Goal: Task Accomplishment & Management: Use online tool/utility

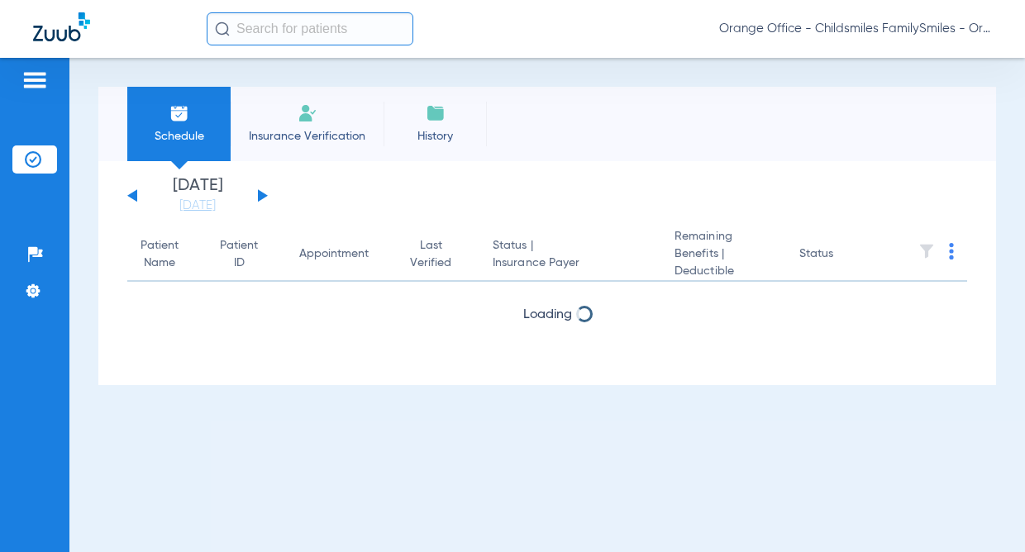
click at [287, 31] on input "text" at bounding box center [310, 28] width 207 height 33
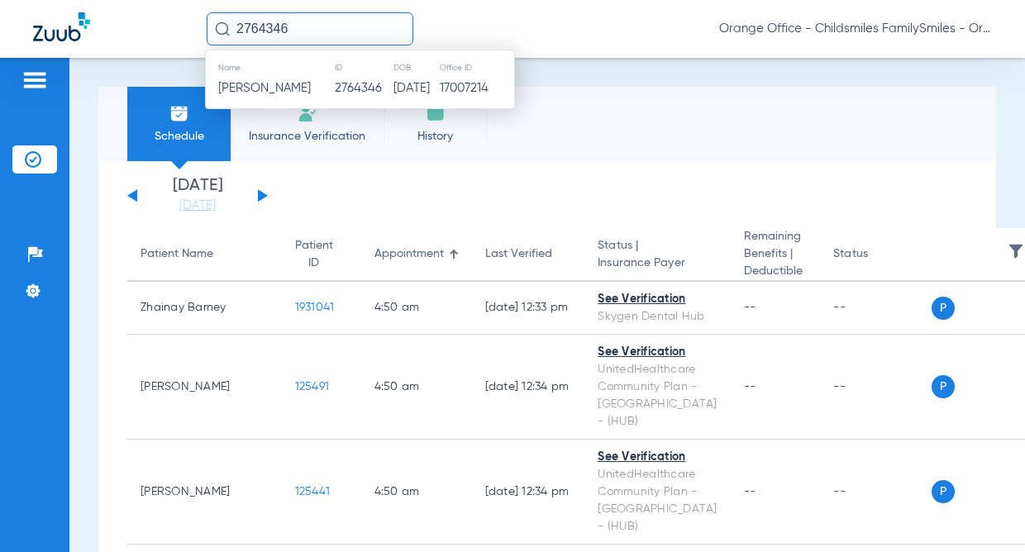
click at [334, 91] on td "2764346" at bounding box center [363, 88] width 59 height 23
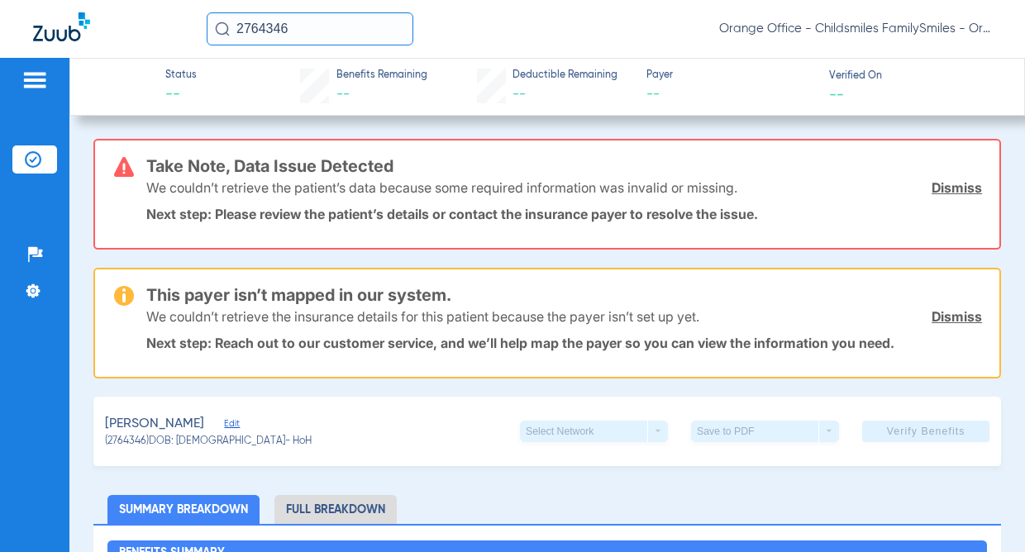
drag, startPoint x: 374, startPoint y: 36, endPoint x: 14, endPoint y: 32, distance: 360.4
click at [14, 32] on div "2764346 Orange Office - Childsmiles FamilySmiles - Orange St Dental Associates …" at bounding box center [512, 29] width 1025 height 58
click at [327, 15] on input "2763863" at bounding box center [310, 28] width 207 height 33
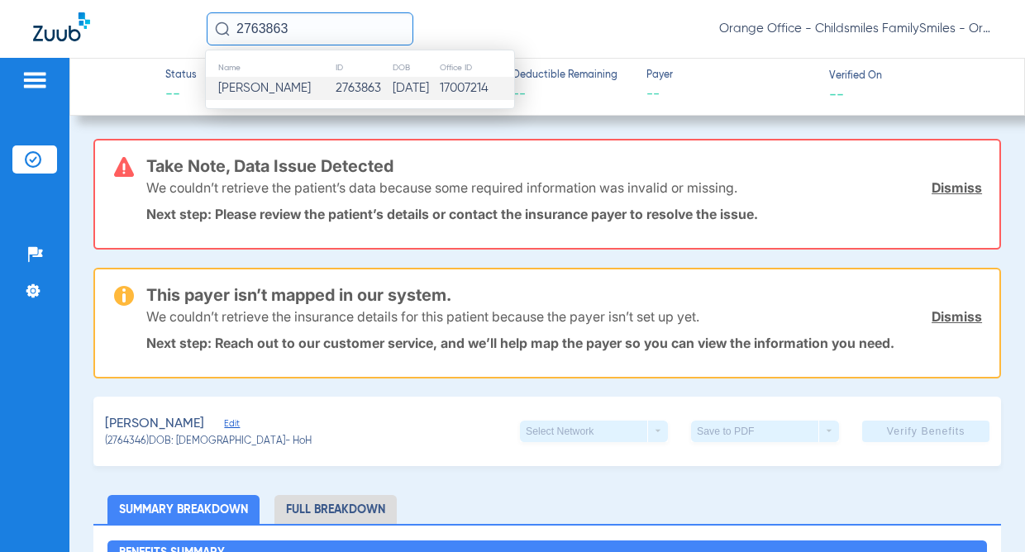
type input "2763863"
click at [335, 82] on td "2763863" at bounding box center [363, 88] width 57 height 23
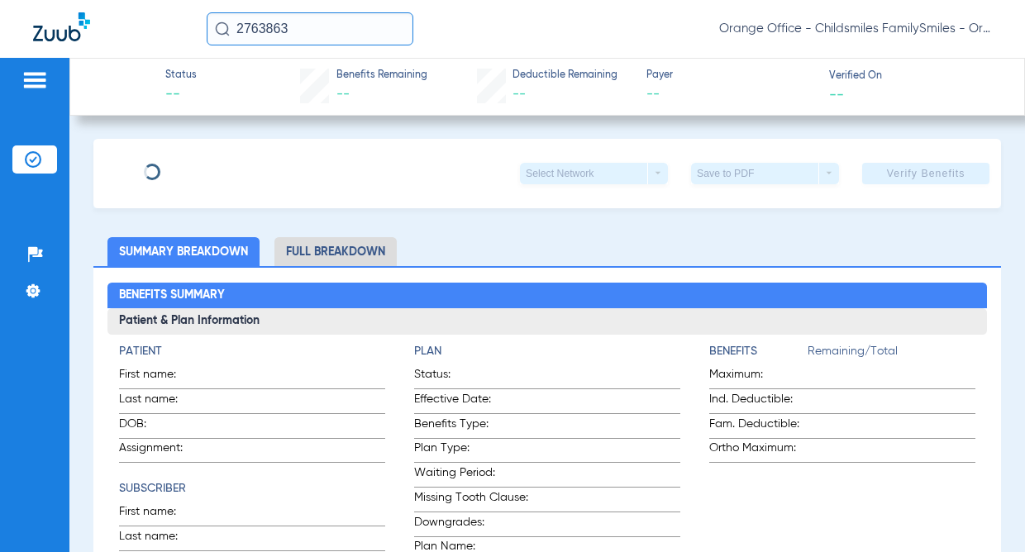
type input "[PERSON_NAME]"
type input "[DATE]"
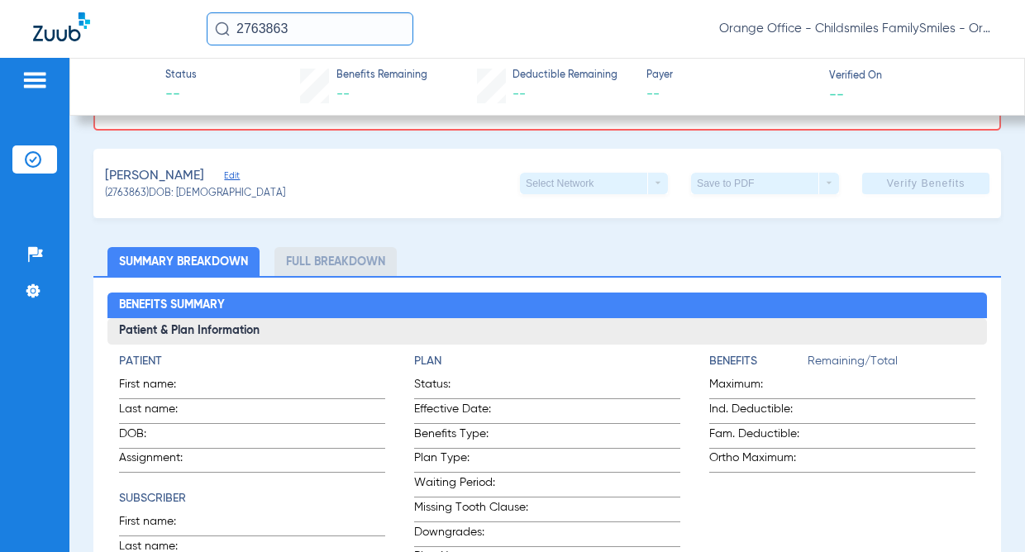
click at [239, 183] on span "Edit" at bounding box center [231, 178] width 15 height 16
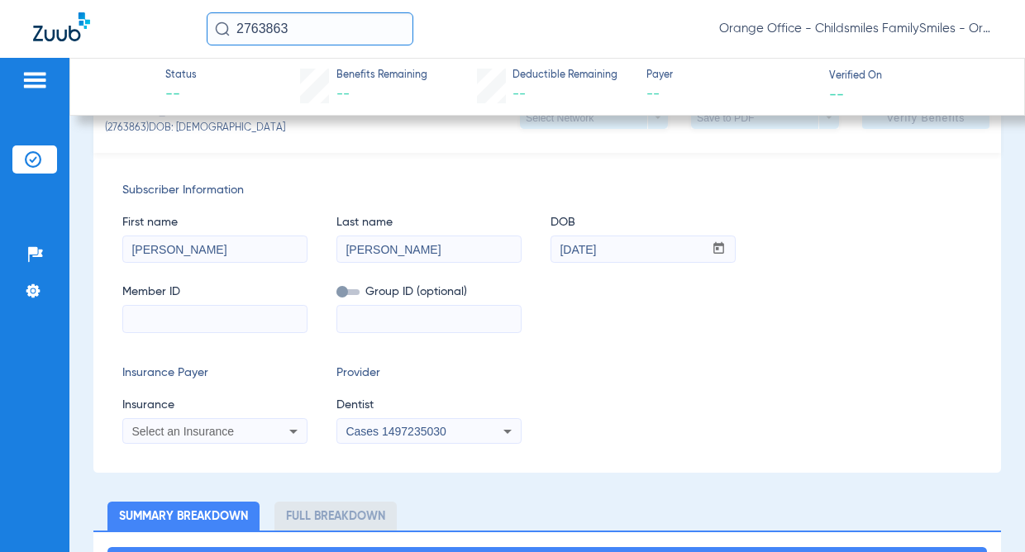
scroll to position [413, 0]
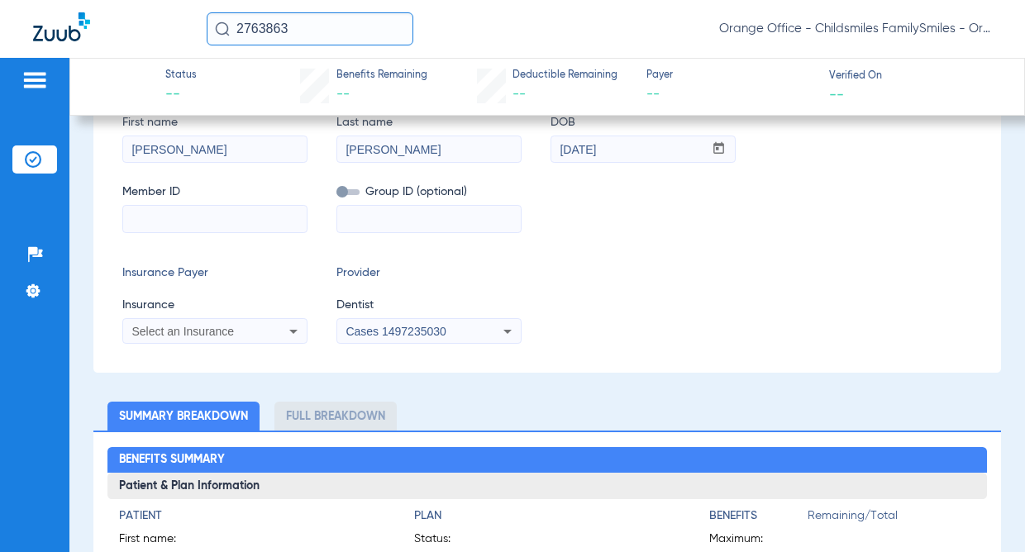
click at [251, 223] on input at bounding box center [214, 219] width 183 height 26
click at [188, 219] on input at bounding box center [214, 219] width 183 height 26
click at [169, 216] on input at bounding box center [214, 219] width 183 height 26
paste input "W260714734"
type input "W260714734"
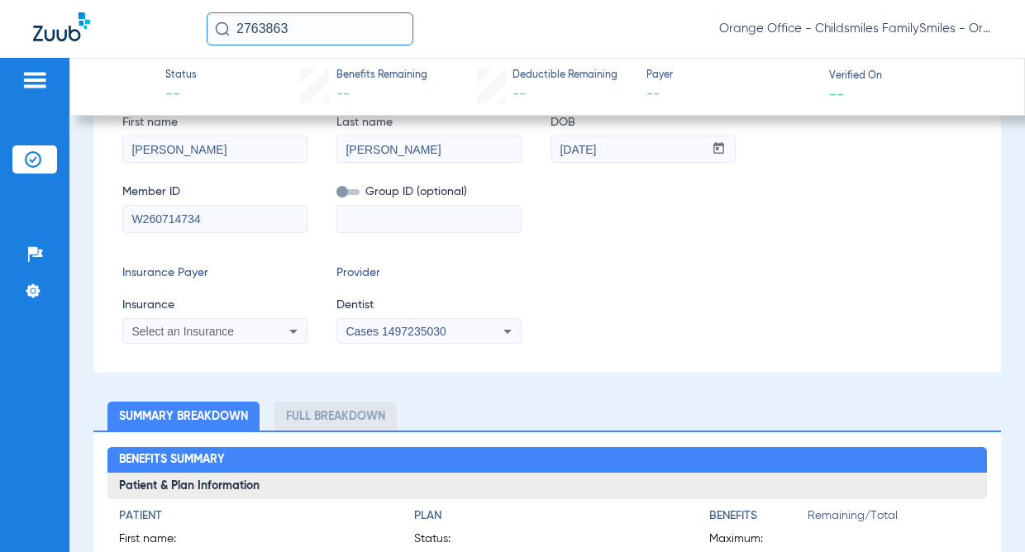
click at [217, 338] on div "Select an Insurance" at bounding box center [214, 332] width 183 height 20
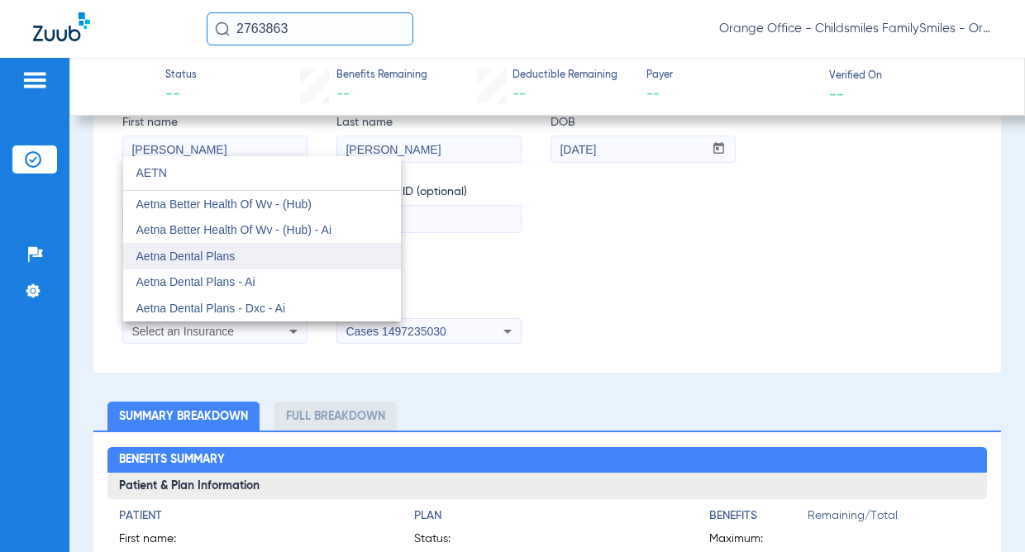
type input "AETN"
click at [249, 256] on mat-option "Aetna Dental Plans" at bounding box center [262, 256] width 278 height 26
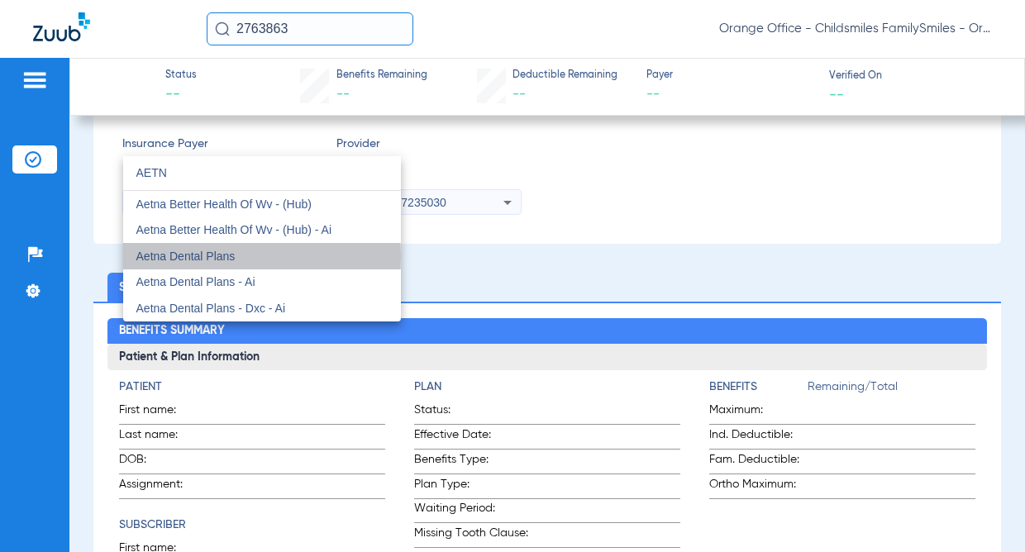
scroll to position [284, 0]
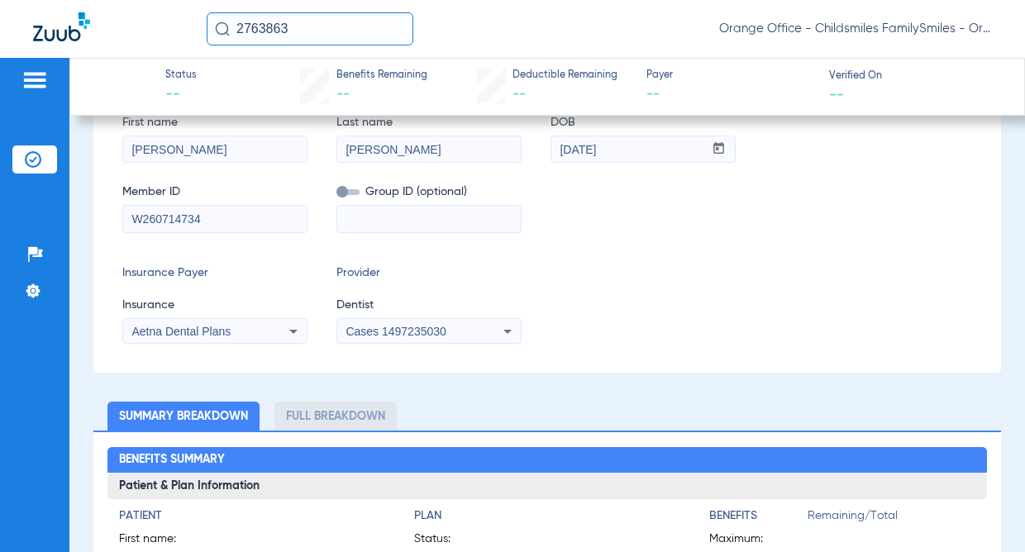
click at [349, 323] on div "Cases 1497235030" at bounding box center [428, 332] width 183 height 20
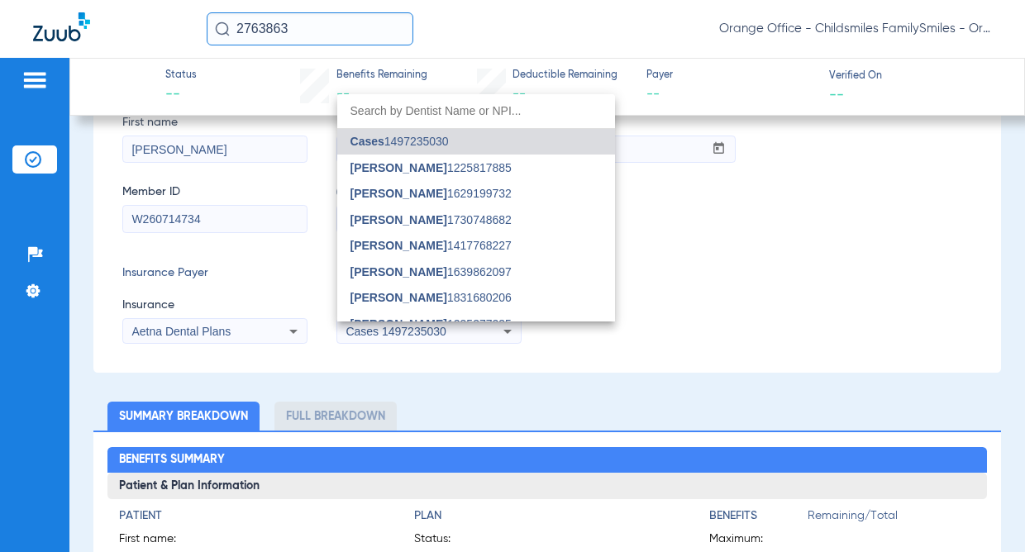
type input "E"
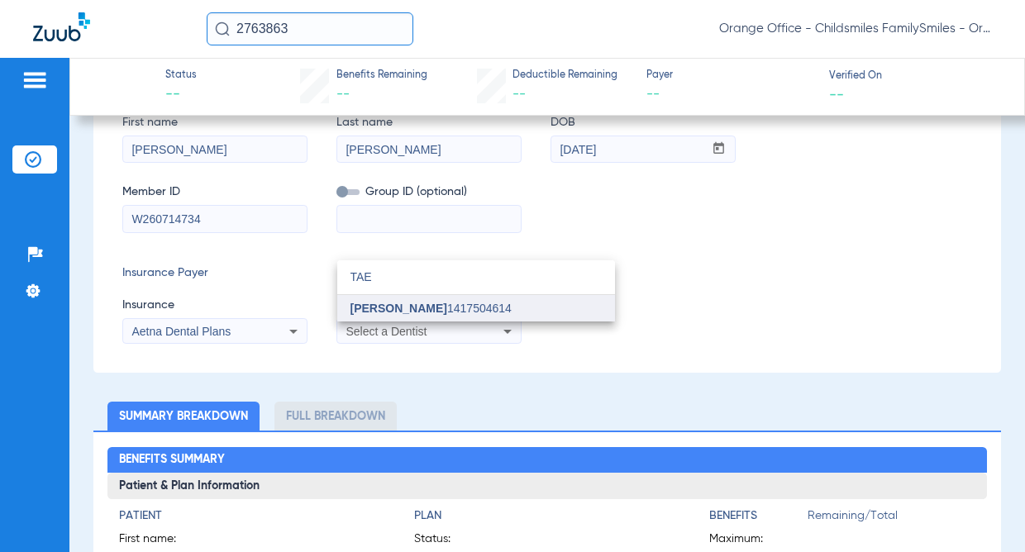
type input "TAE"
click at [495, 321] on mat-option "[PERSON_NAME] 1417504614" at bounding box center [476, 308] width 278 height 26
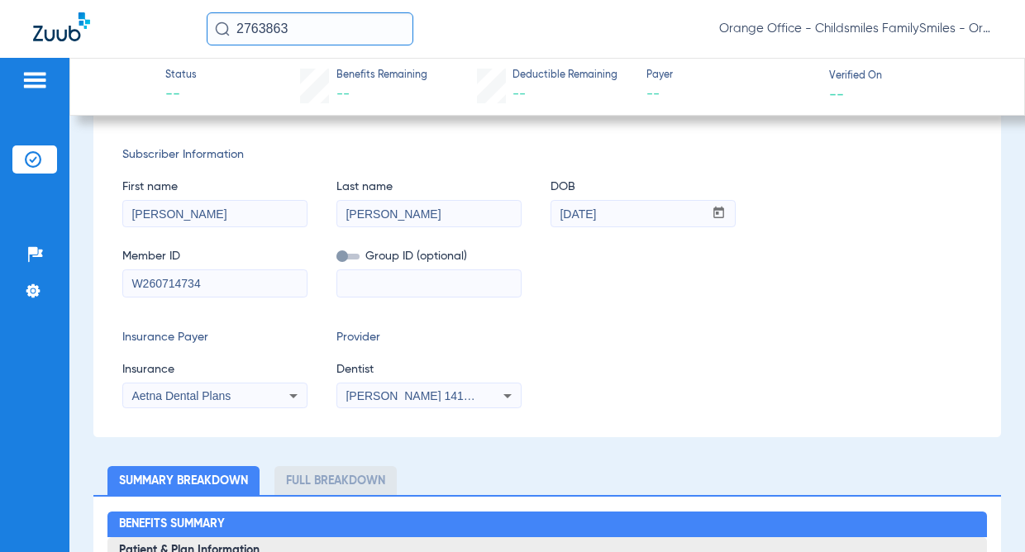
scroll to position [119, 0]
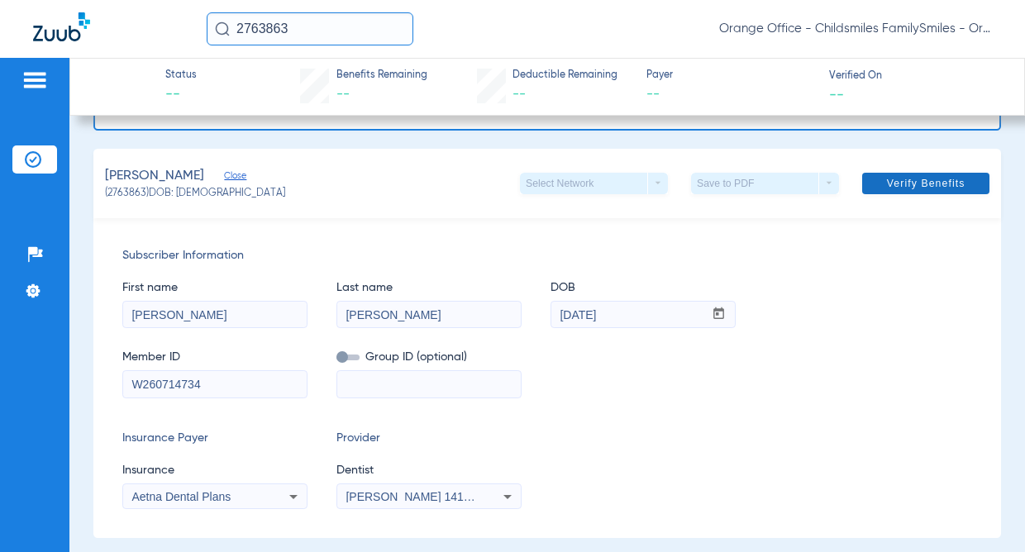
click at [937, 181] on span "Verify Benefits" at bounding box center [926, 183] width 79 height 13
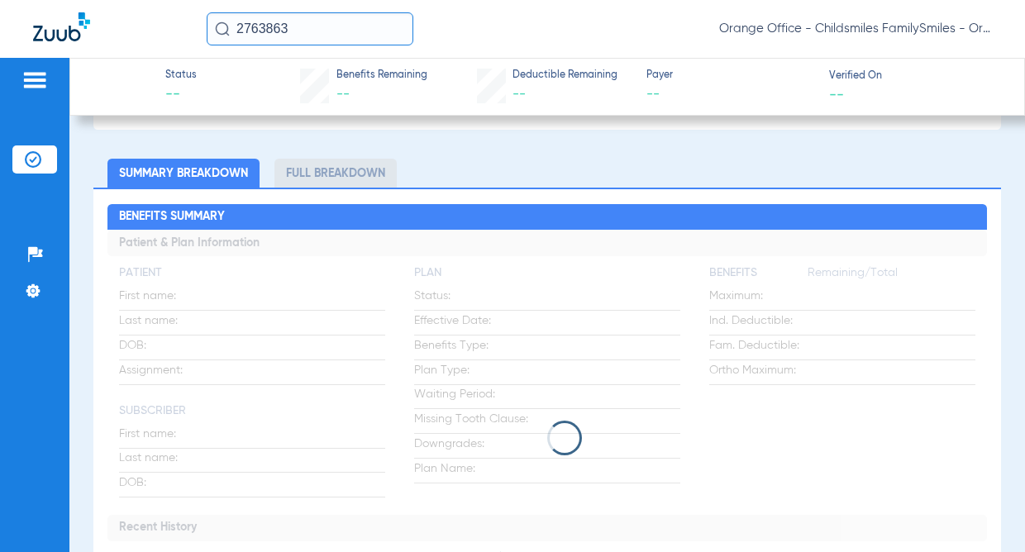
scroll to position [413, 0]
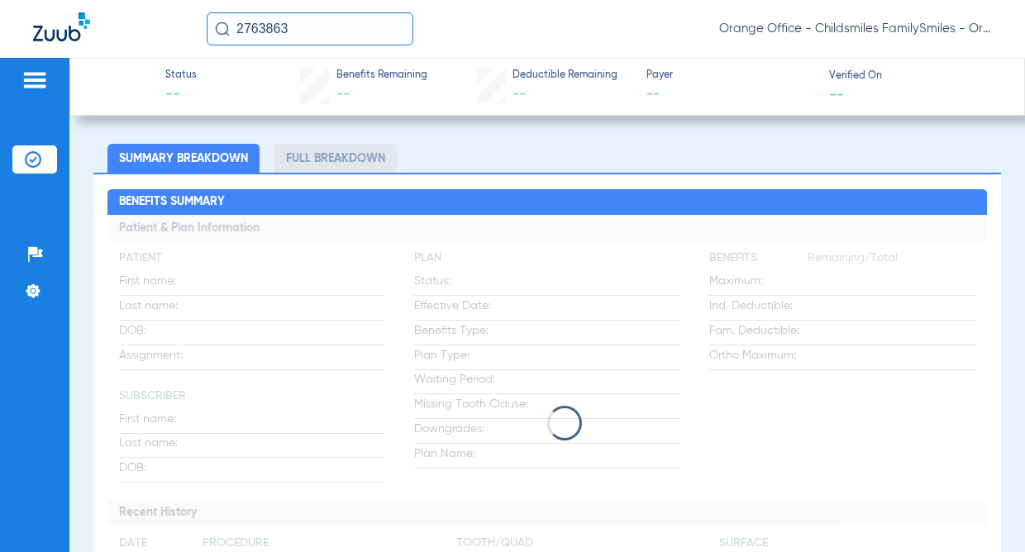
drag, startPoint x: 297, startPoint y: 20, endPoint x: 1, endPoint y: 12, distance: 296.0
click at [42, 12] on div "2763863 Orange Office - Childsmiles FamilySmiles - Orange St Dental Associates …" at bounding box center [512, 29] width 1025 height 58
type input "2763866"
click at [319, 32] on input "2763866" at bounding box center [310, 28] width 207 height 33
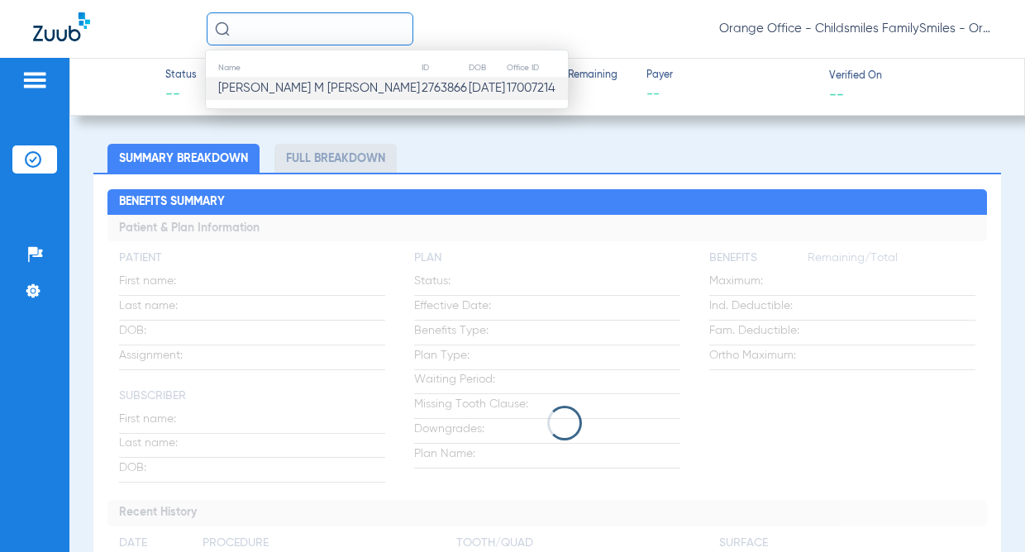
drag, startPoint x: 306, startPoint y: 74, endPoint x: 306, endPoint y: 87, distance: 12.4
click at [306, 83] on table "Name ID DOB Office ID [PERSON_NAME] 2763866 [DATE] 17007214" at bounding box center [387, 79] width 362 height 41
click at [306, 87] on span "[PERSON_NAME]" at bounding box center [319, 88] width 202 height 12
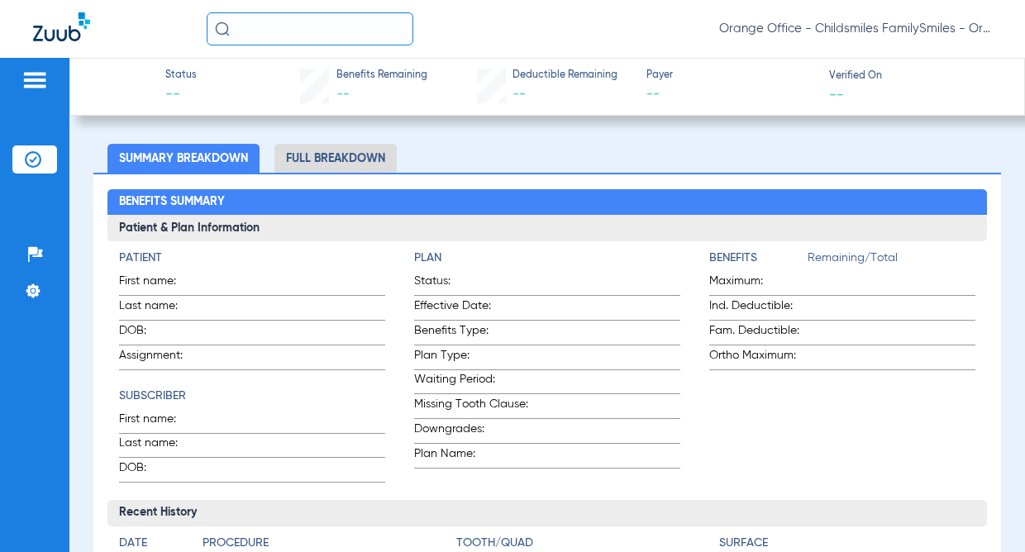
type input "[PERSON_NAME]"
type input "[DATE]"
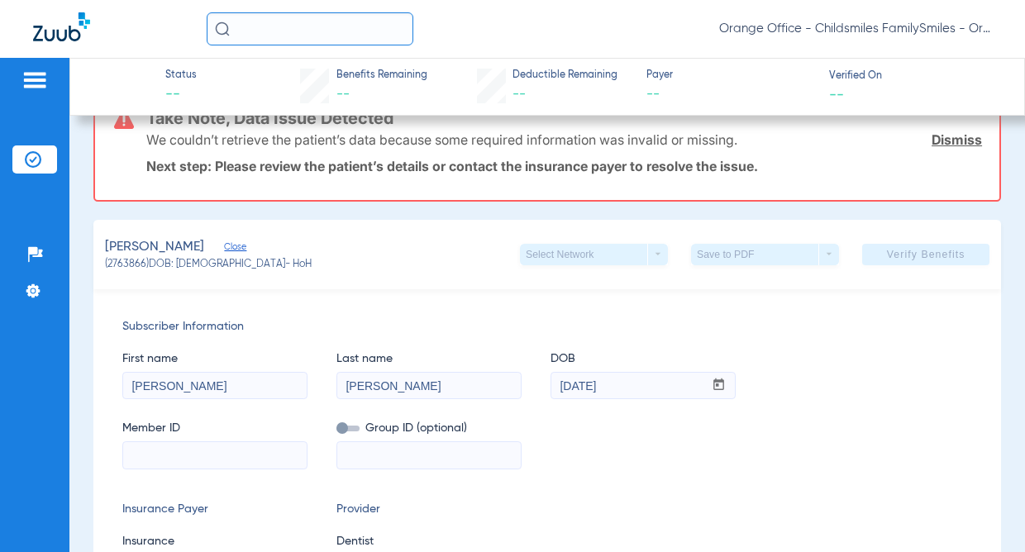
scroll to position [469, 0]
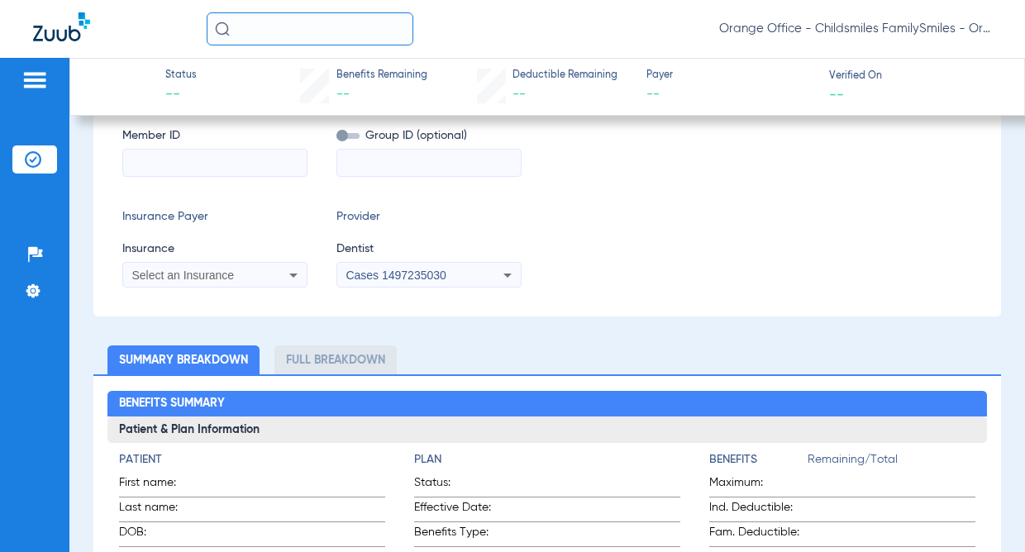
click at [260, 171] on input at bounding box center [214, 163] width 183 height 26
paste input "W260714734"
type input "W260714734"
click at [214, 278] on span "Select an Insurance" at bounding box center [182, 275] width 102 height 13
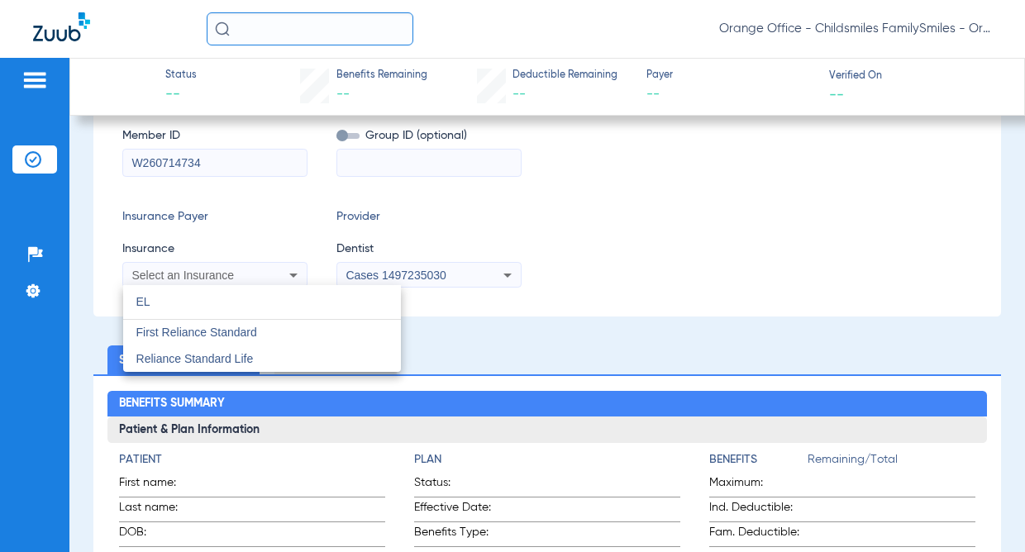
type input "E"
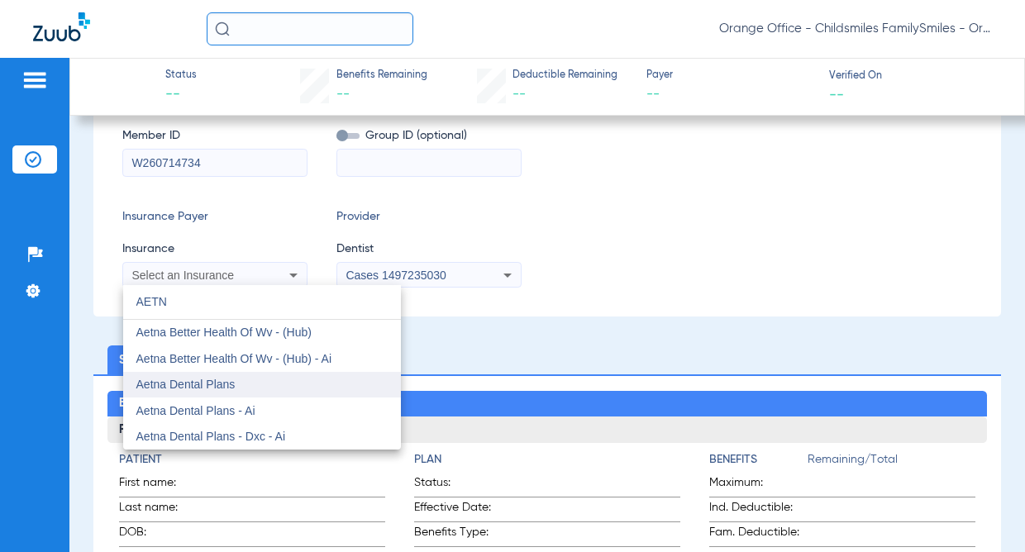
type input "AETN"
click at [200, 379] on span "Aetna Dental Plans" at bounding box center [185, 384] width 99 height 13
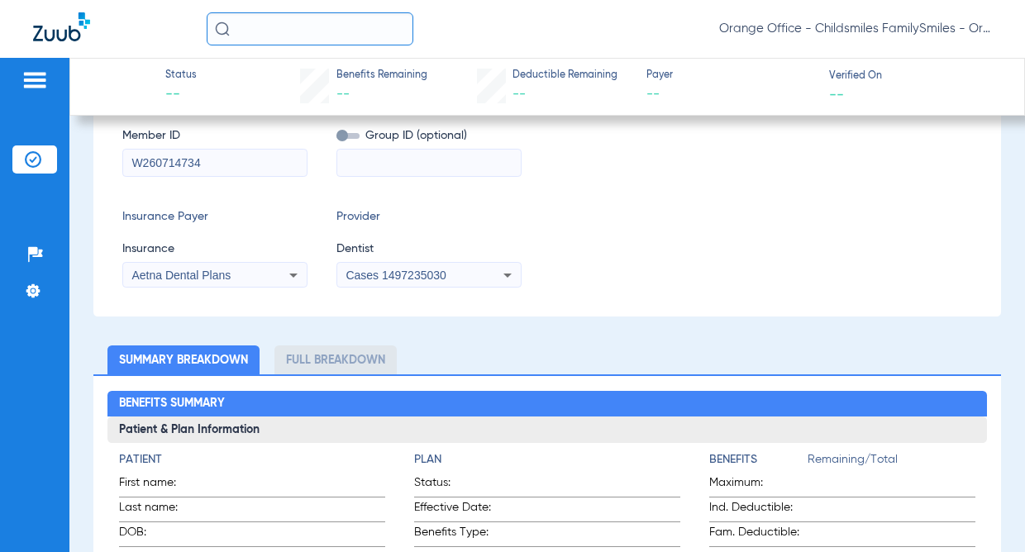
click at [407, 274] on span "Cases 1497235030" at bounding box center [395, 275] width 100 height 13
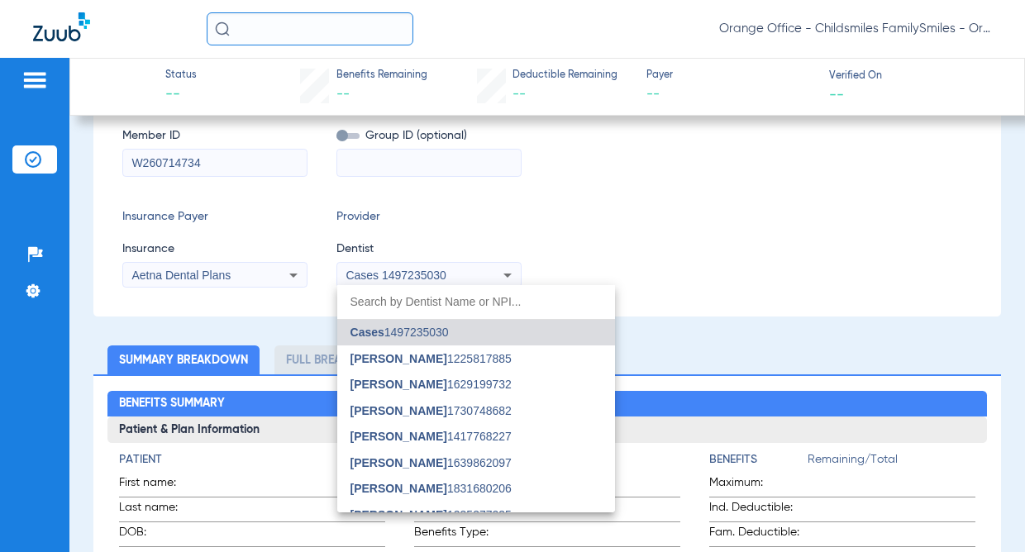
click at [436, 296] on input "dropdown search" at bounding box center [476, 302] width 278 height 34
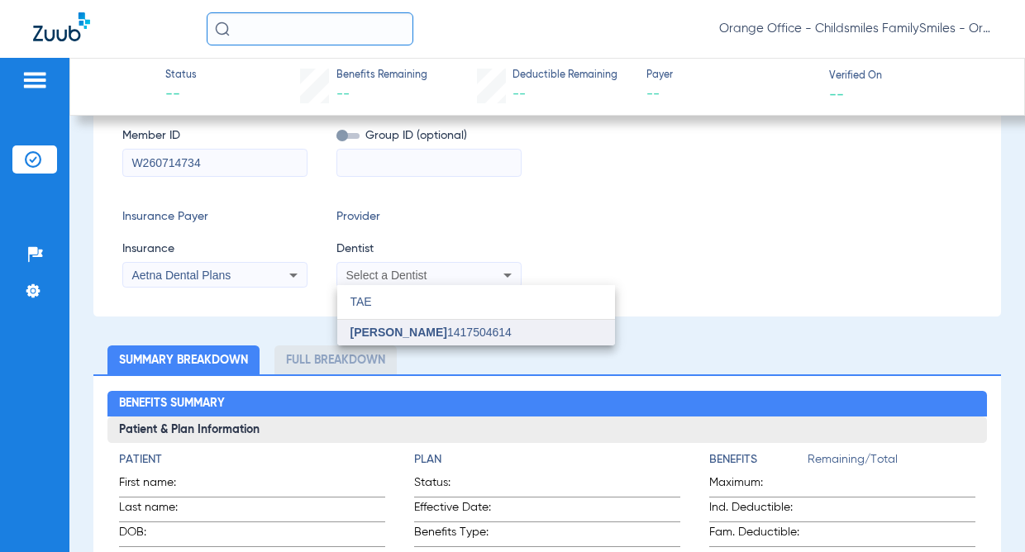
type input "TAE"
click at [419, 333] on span "[PERSON_NAME] 1417504614" at bounding box center [430, 332] width 161 height 12
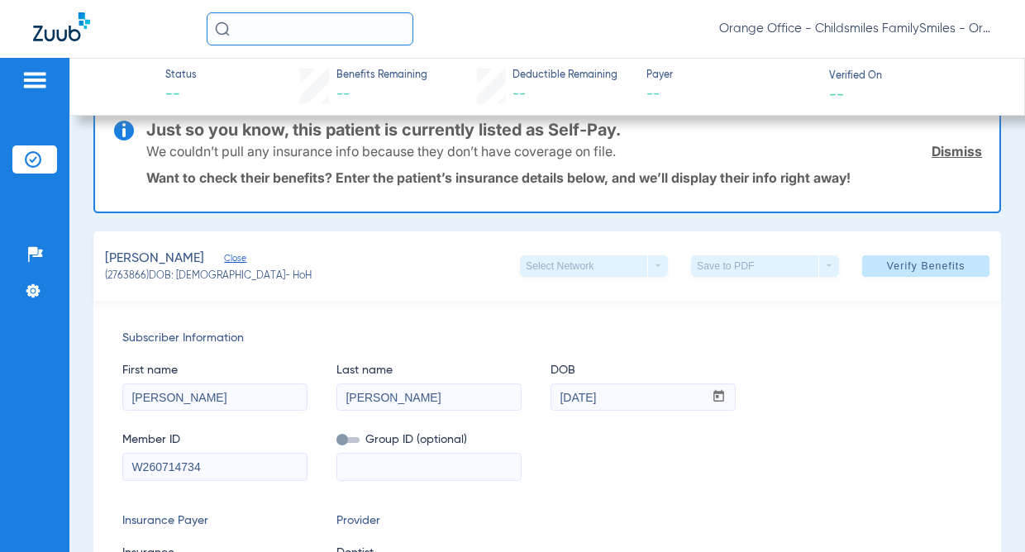
scroll to position [10, 0]
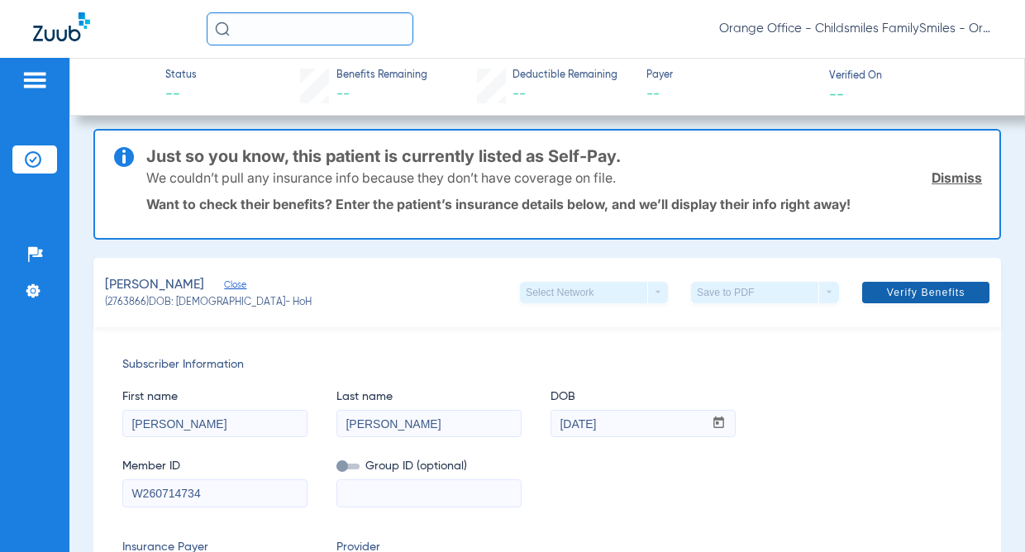
click at [951, 293] on span "Verify Benefits" at bounding box center [926, 292] width 79 height 13
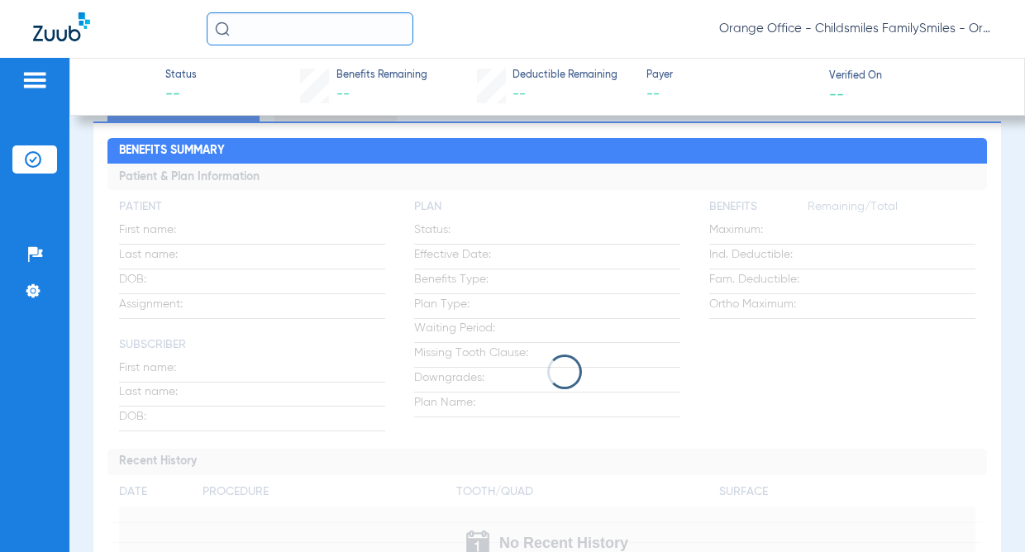
scroll to position [579, 0]
